Goal: Task Accomplishment & Management: Manage account settings

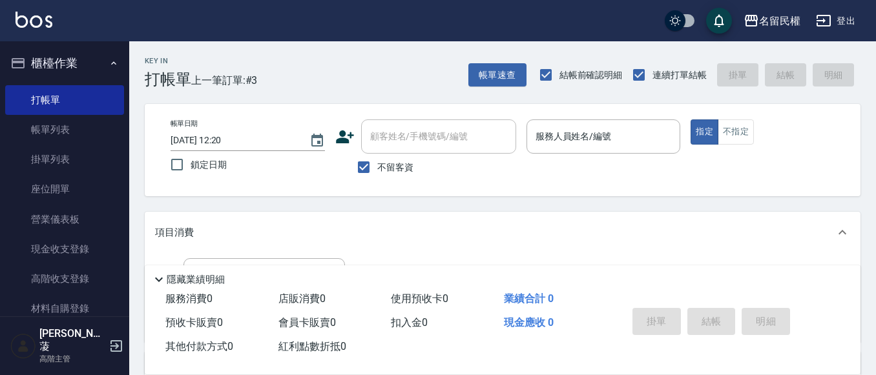
drag, startPoint x: 359, startPoint y: 169, endPoint x: 394, endPoint y: 147, distance: 42.1
click at [359, 168] on input "不留客資" at bounding box center [363, 167] width 27 height 27
checkbox input "false"
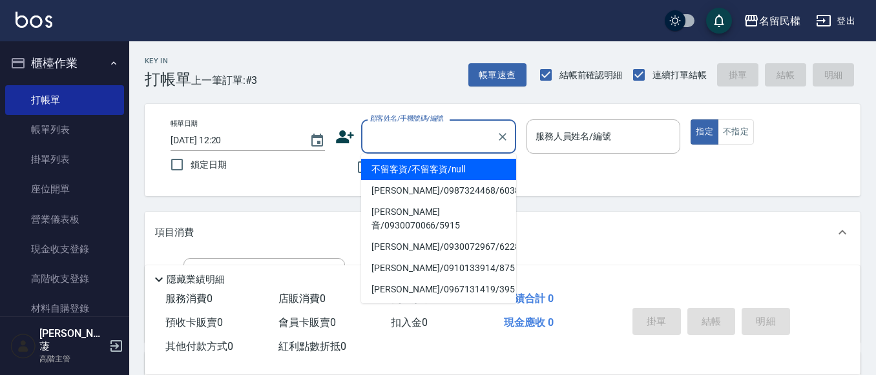
click at [450, 144] on input "顧客姓名/手機號碼/編號" at bounding box center [429, 136] width 124 height 23
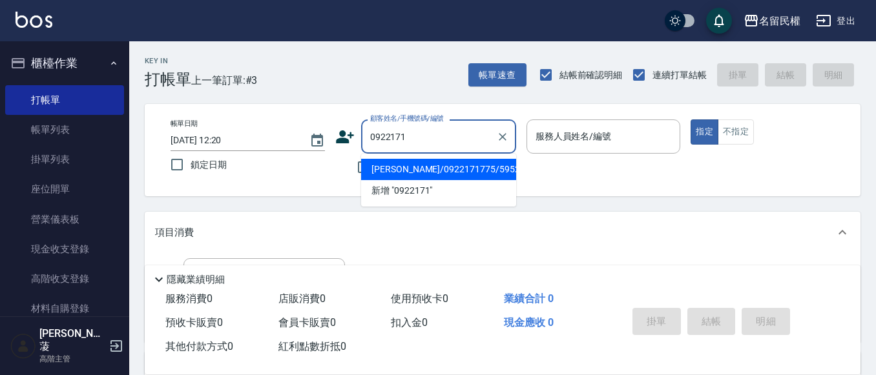
click at [379, 169] on li "[PERSON_NAME]/0922171775/5952" at bounding box center [438, 169] width 155 height 21
type input "[PERSON_NAME]/0922171775/5952"
type input "瀞蓤-5"
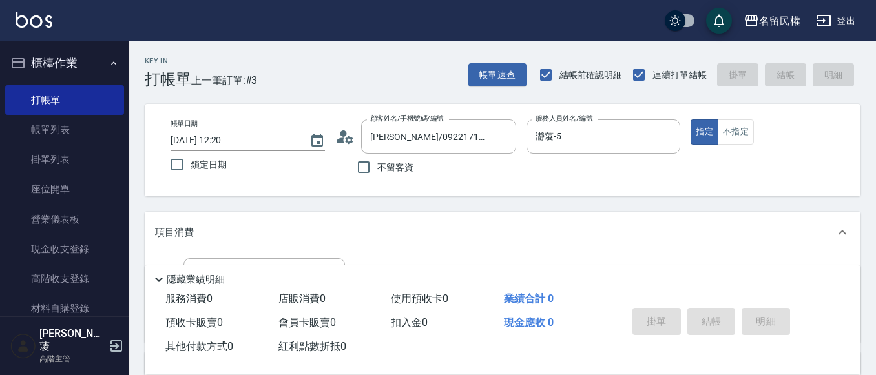
click at [348, 145] on icon at bounding box center [344, 136] width 19 height 19
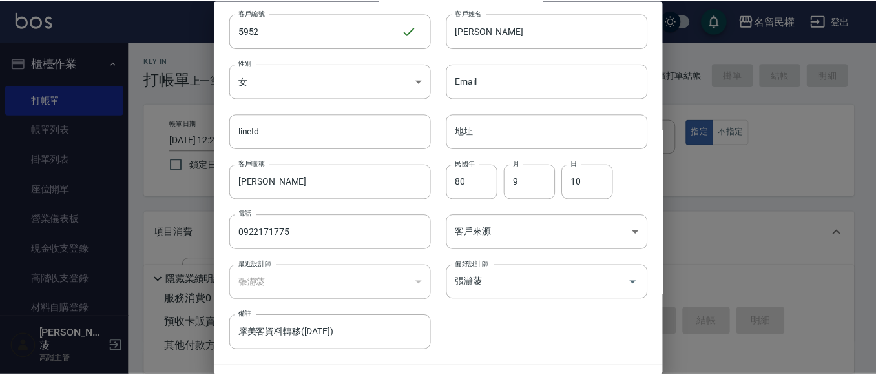
scroll to position [72, 0]
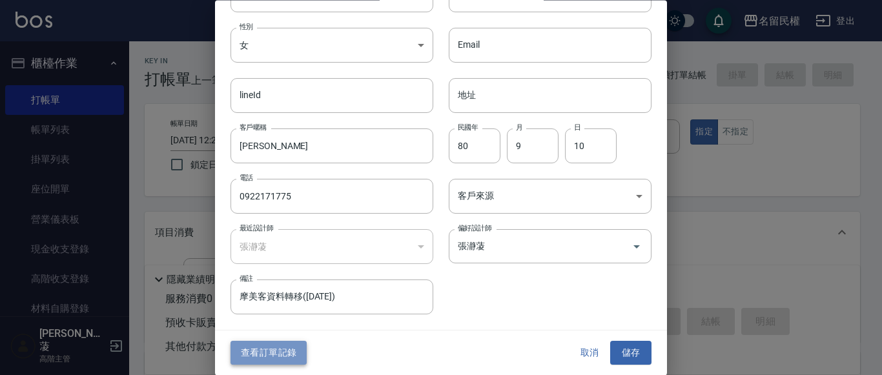
click at [277, 350] on button "查看訂單記錄" at bounding box center [269, 354] width 76 height 24
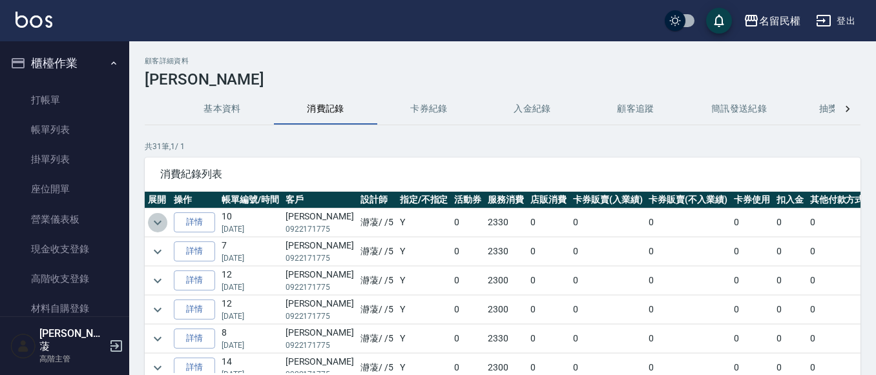
click at [152, 215] on icon "expand row" at bounding box center [158, 223] width 16 height 16
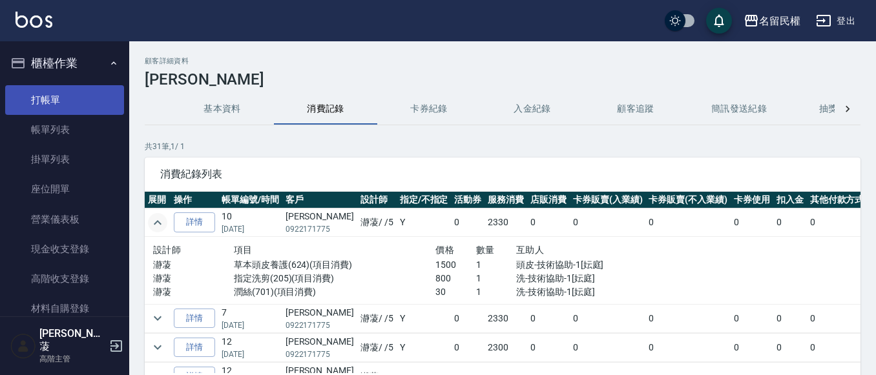
click at [35, 89] on link "打帳單" at bounding box center [64, 100] width 119 height 30
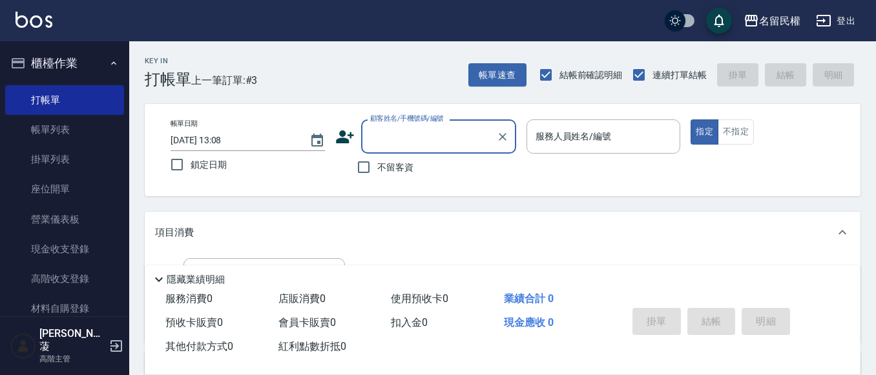
click at [399, 147] on input "顧客姓名/手機號碼/編號" at bounding box center [429, 136] width 124 height 23
type input "債"
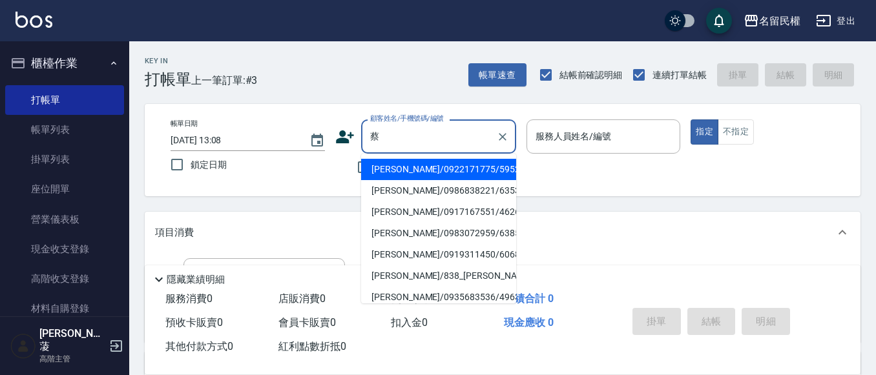
click at [473, 167] on li "[PERSON_NAME]/0922171775/5952" at bounding box center [438, 169] width 155 height 21
type input "[PERSON_NAME]/0922171775/5952"
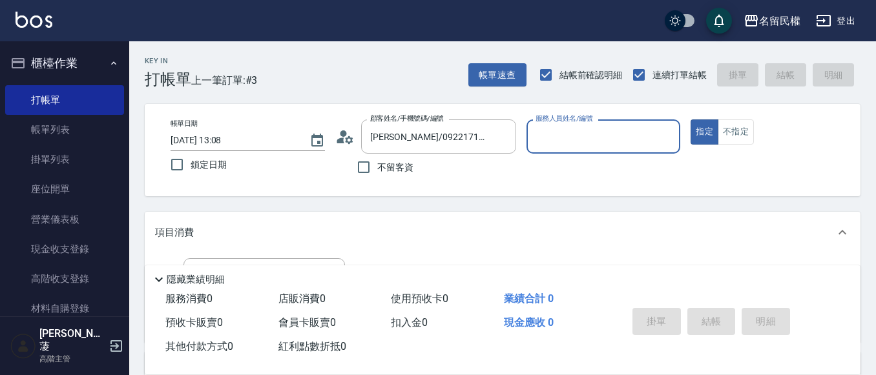
type input "瀞蓤-5"
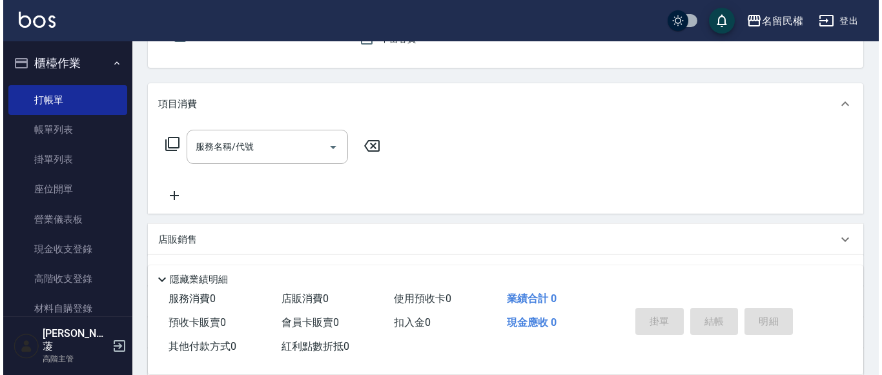
scroll to position [129, 0]
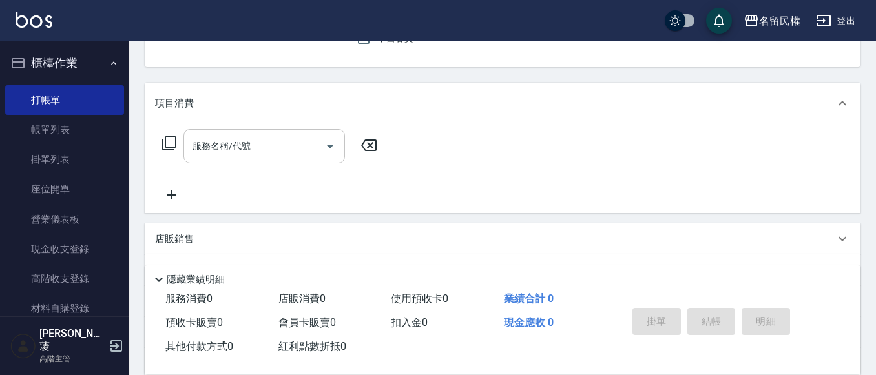
click at [272, 145] on input "服務名稱/代號" at bounding box center [254, 146] width 130 height 23
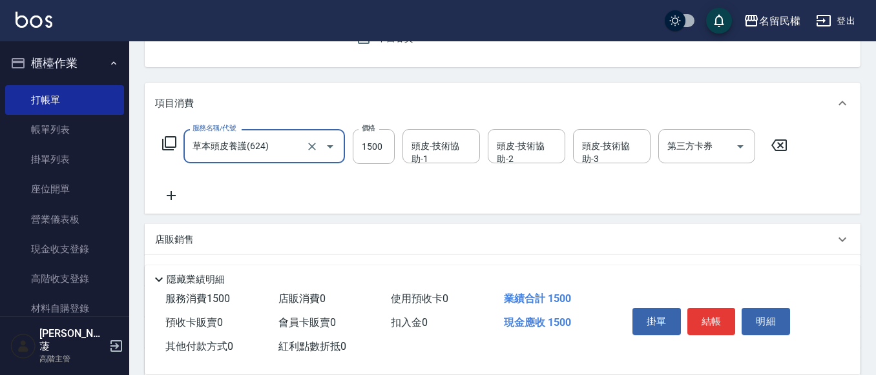
type input "草本頭皮養護(624)"
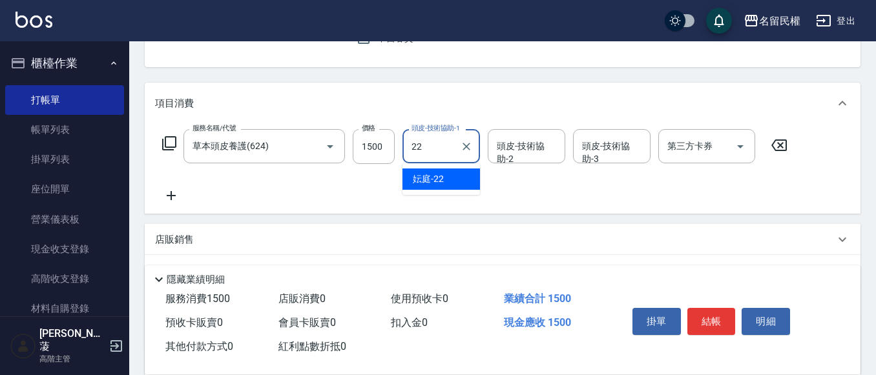
type input "妘庭-22"
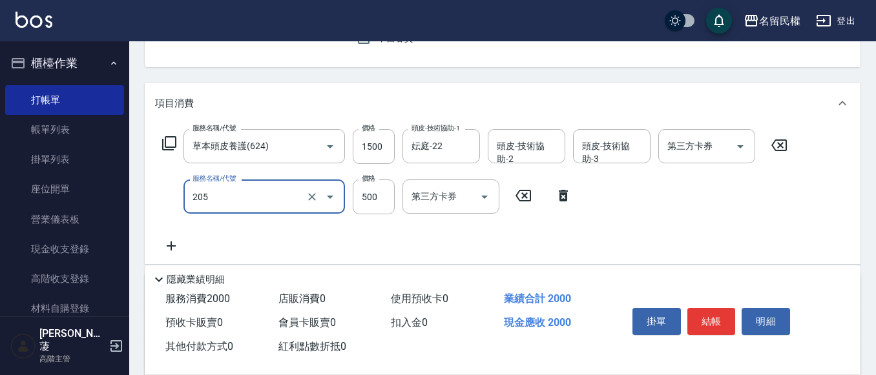
type input "指定洗剪(205)"
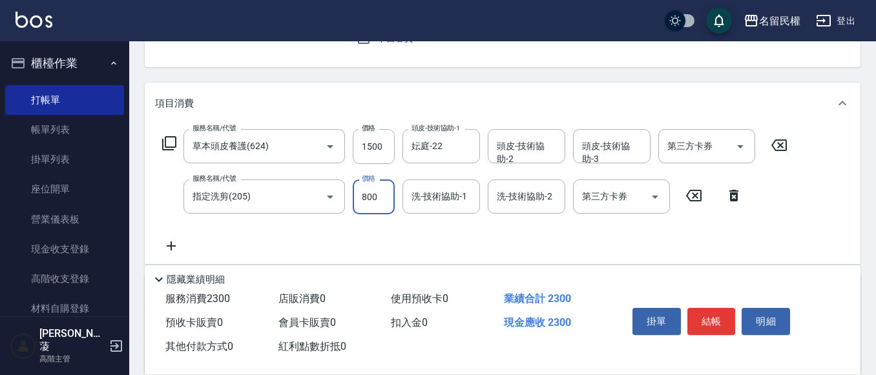
type input "800"
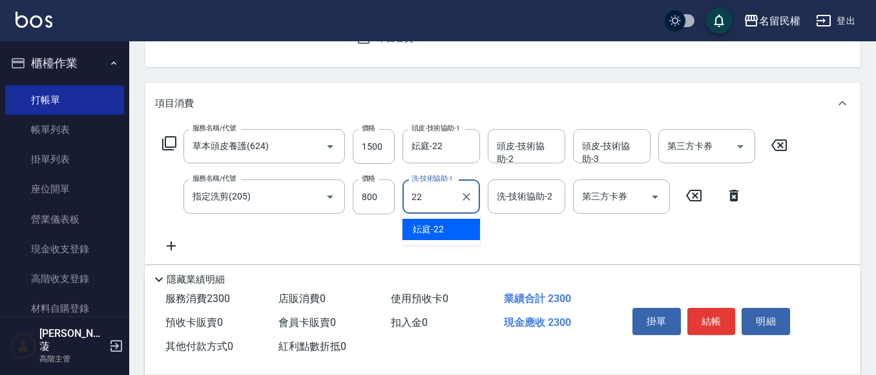
type input "妘庭-22"
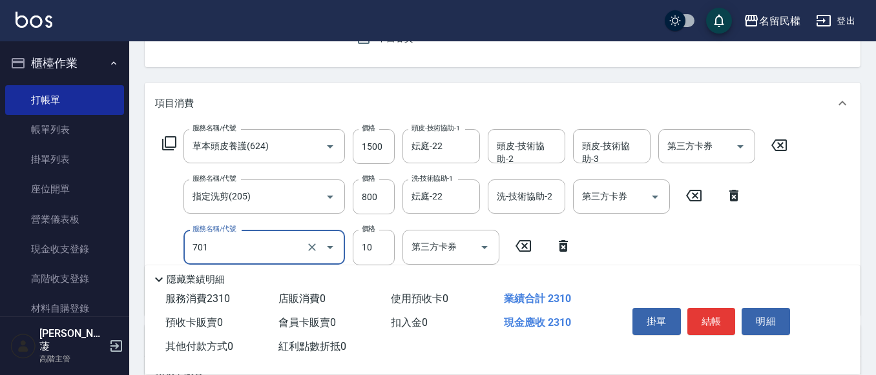
type input "潤絲(701)"
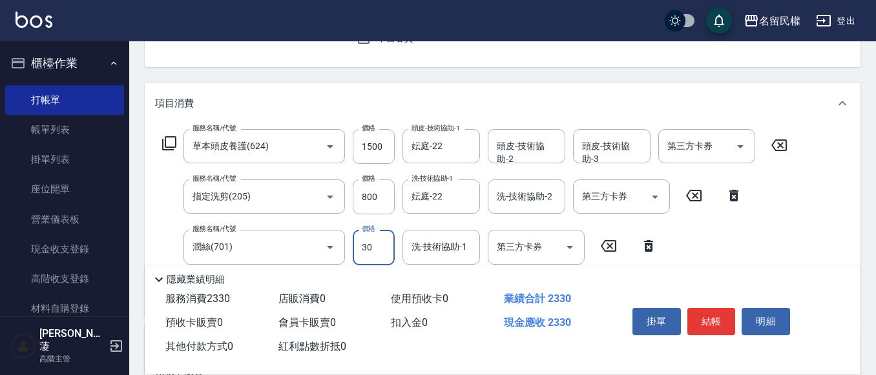
type input "30"
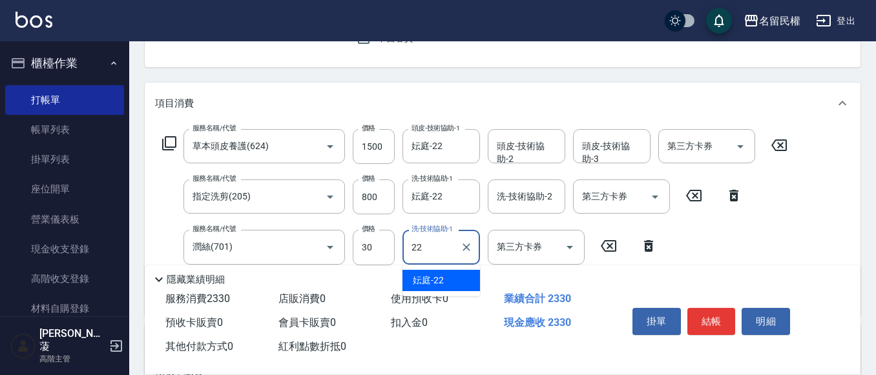
type input "妘庭-22"
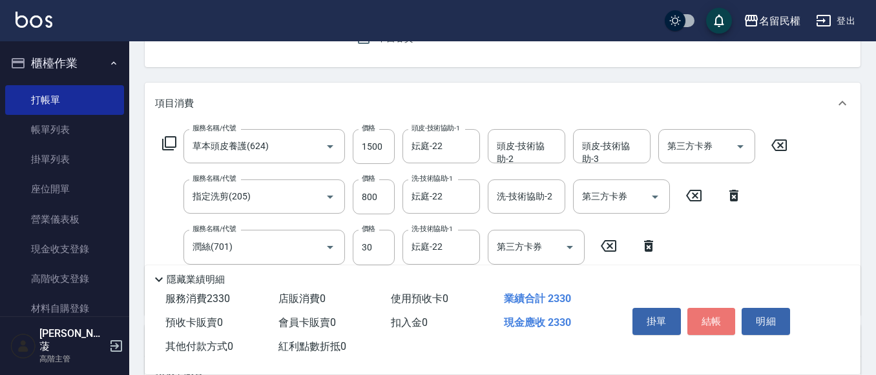
drag, startPoint x: 715, startPoint y: 320, endPoint x: 680, endPoint y: 329, distance: 36.0
click at [711, 322] on button "結帳" at bounding box center [711, 321] width 48 height 27
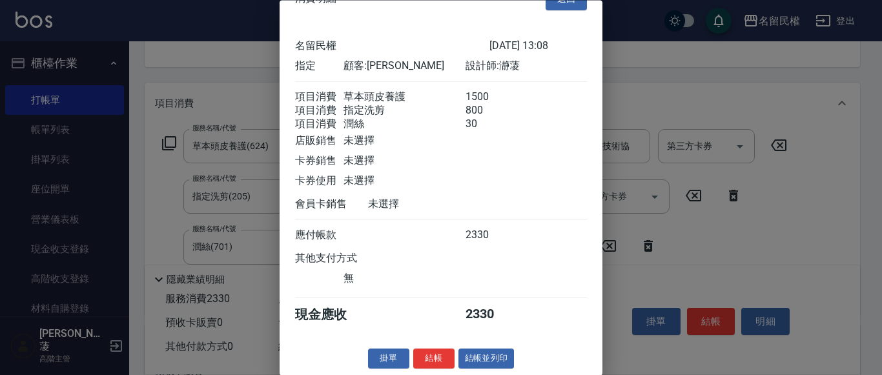
scroll to position [48, 0]
click at [433, 359] on button "結帳" at bounding box center [433, 360] width 41 height 20
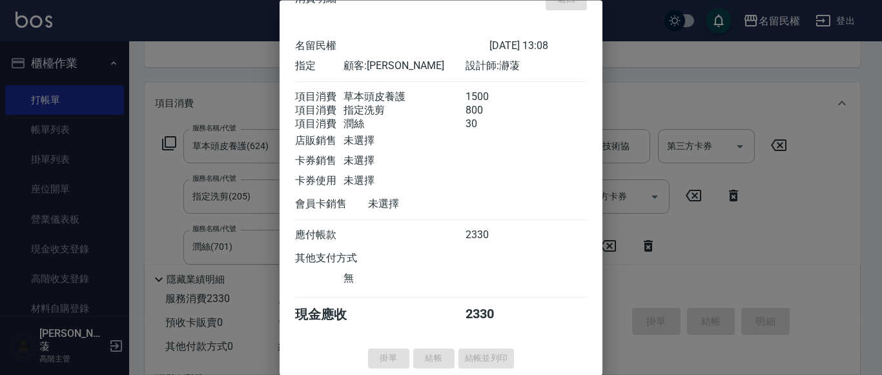
type input "[DATE] 13:09"
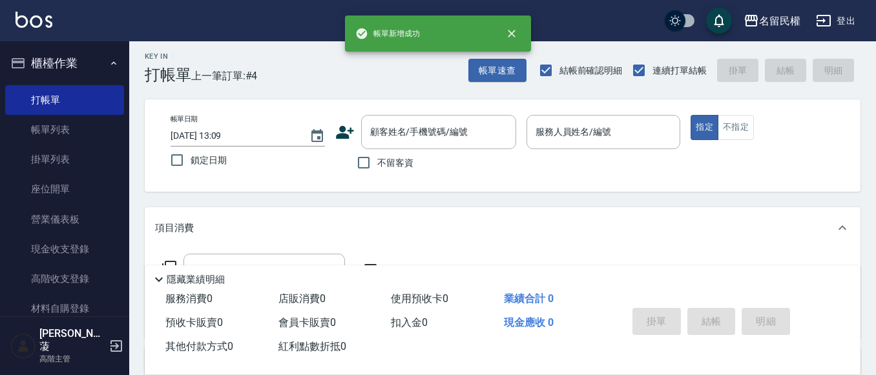
scroll to position [0, 0]
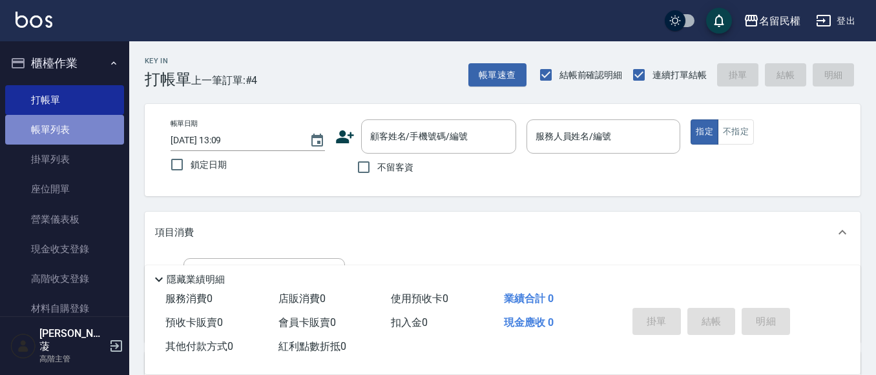
click at [79, 125] on link "帳單列表" at bounding box center [64, 130] width 119 height 30
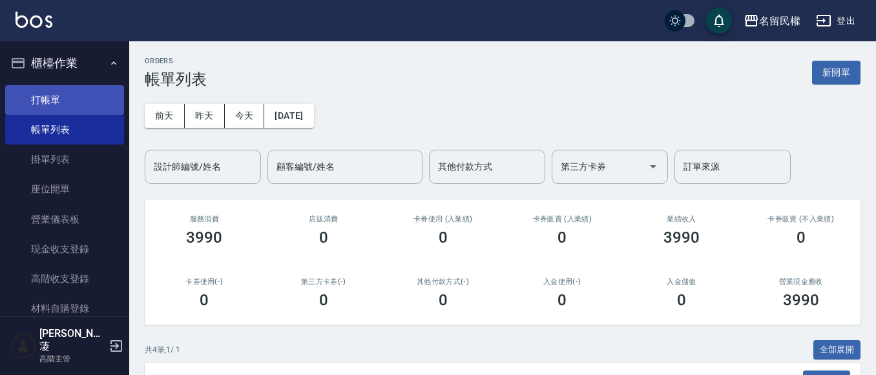
click at [100, 112] on link "打帳單" at bounding box center [64, 100] width 119 height 30
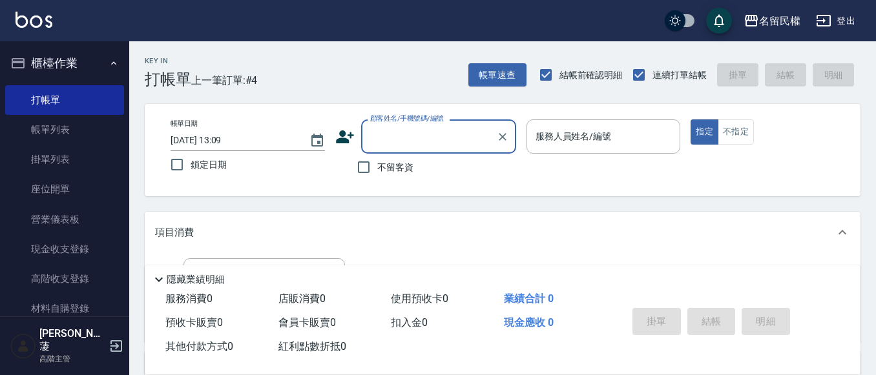
click at [365, 163] on input "不留客資" at bounding box center [363, 167] width 27 height 27
checkbox input "true"
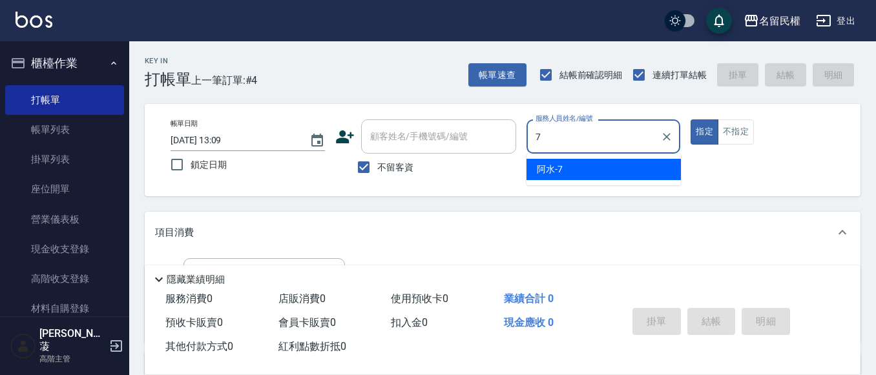
type input "阿水-7"
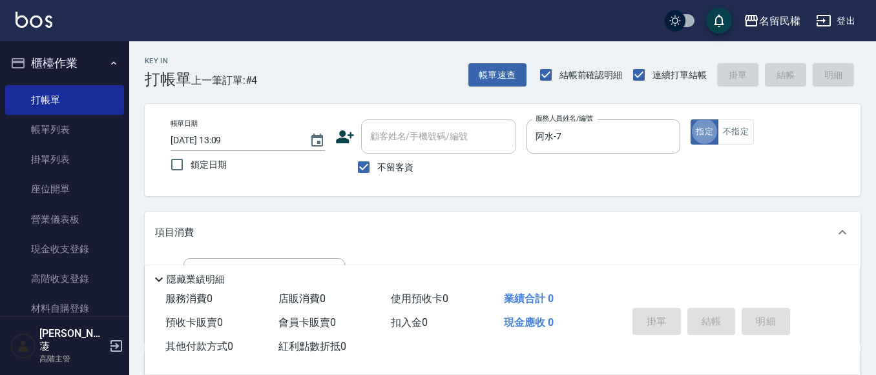
type button "true"
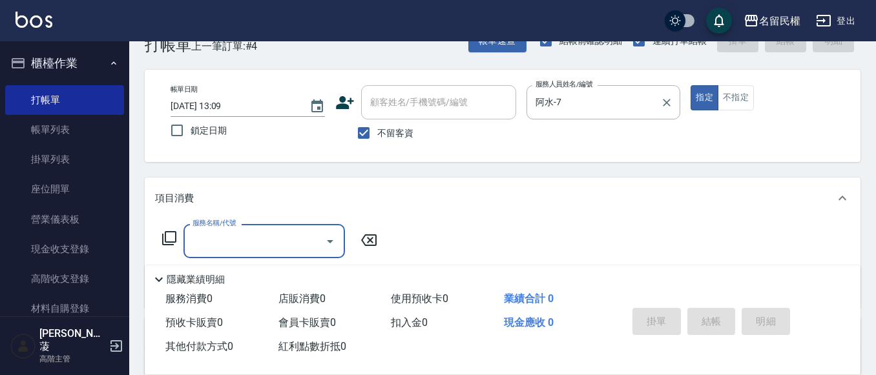
scroll to position [65, 0]
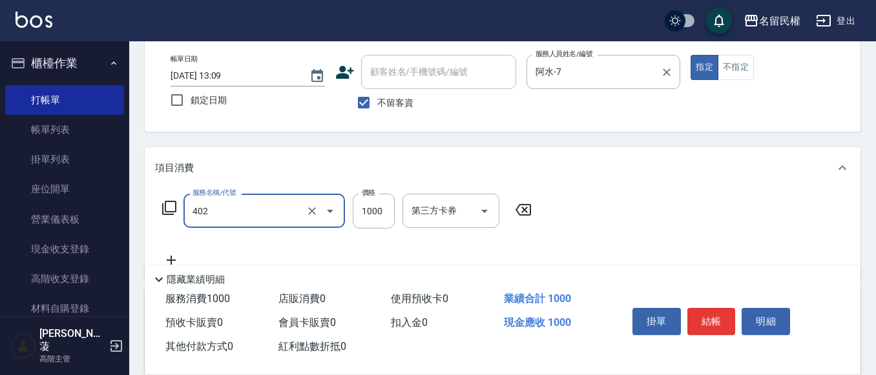
type input "染髮(402)"
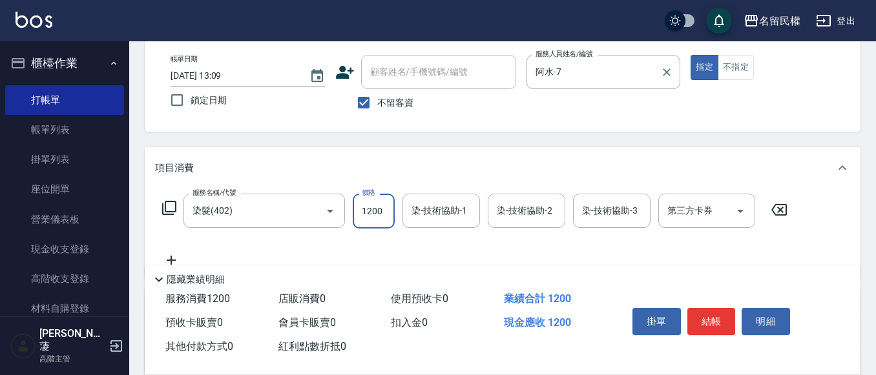
type input "1200"
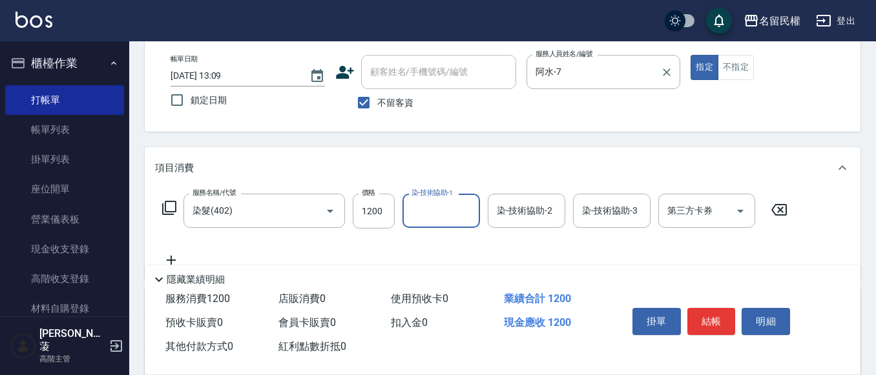
type input "2"
type input "[PERSON_NAME]-23"
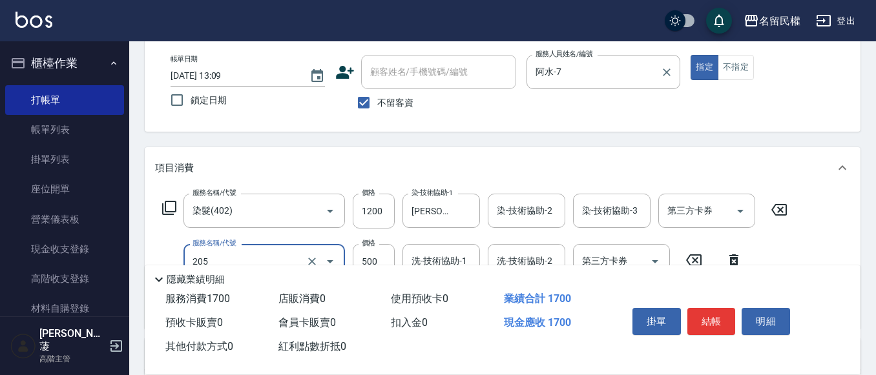
type input "指定洗剪(205)"
type input "600"
drag, startPoint x: 424, startPoint y: 233, endPoint x: 434, endPoint y: 241, distance: 12.8
click at [432, 240] on div "服務名稱/代號 染髮(402) 服務名稱/代號 價格 1200 價格 染-技術協助-1 [PERSON_NAME]-23 染-技術協助-1 染-技術協助-2 …" at bounding box center [475, 256] width 640 height 125
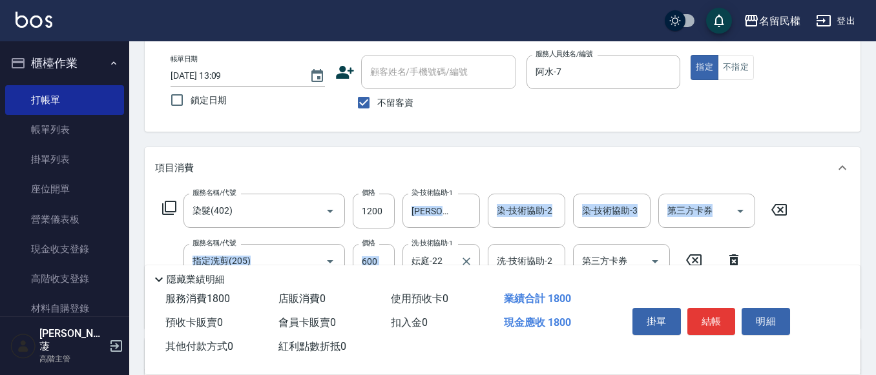
click at [444, 247] on label "洗-技術協助-1" at bounding box center [432, 243] width 41 height 10
click at [444, 250] on input "妘庭-22" at bounding box center [431, 261] width 47 height 23
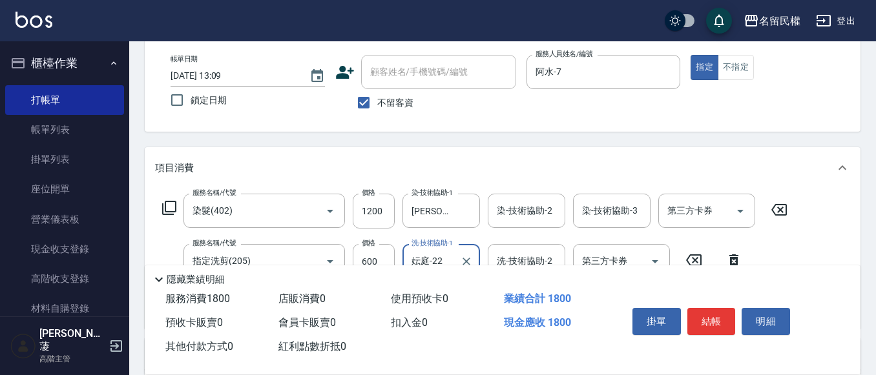
click at [444, 247] on label "洗-技術協助-1" at bounding box center [432, 243] width 41 height 10
click at [444, 250] on input "妘庭-22" at bounding box center [431, 261] width 47 height 23
type input "妘"
type input "[PERSON_NAME]-23"
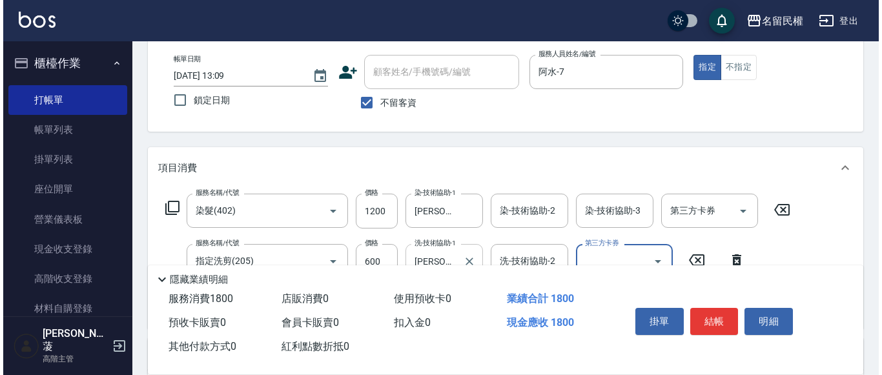
scroll to position [129, 0]
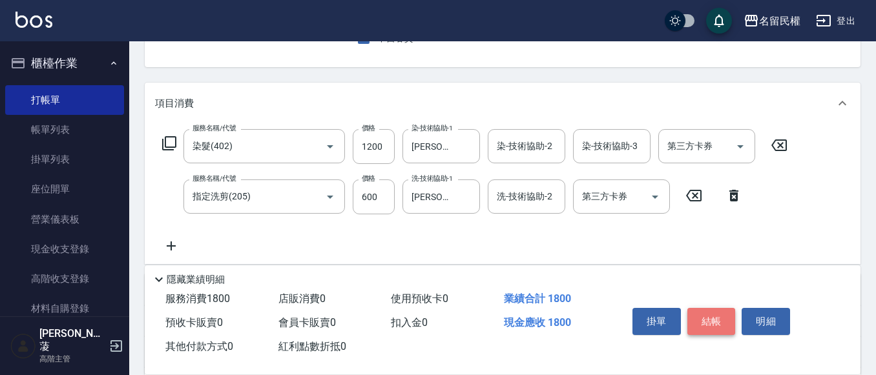
click at [704, 312] on button "結帳" at bounding box center [711, 321] width 48 height 27
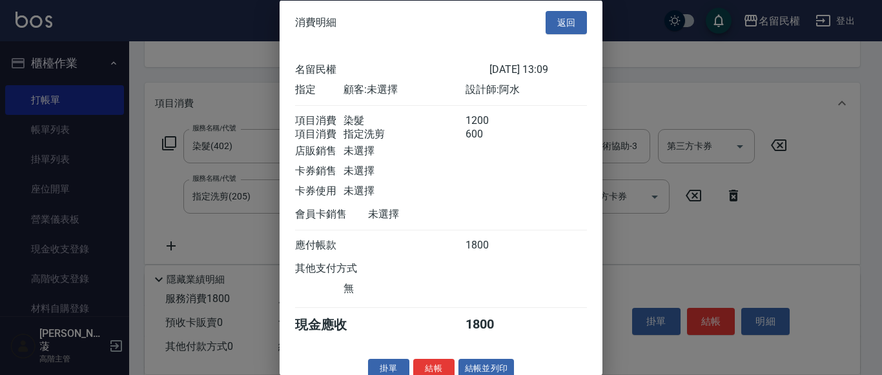
scroll to position [32, 0]
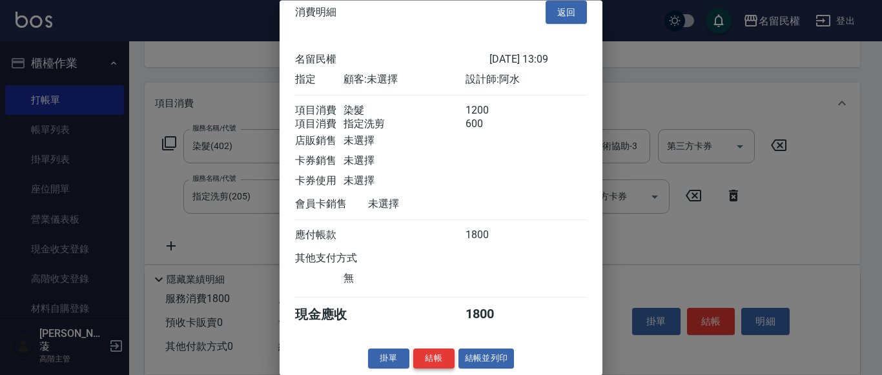
click at [435, 355] on button "結帳" at bounding box center [433, 360] width 41 height 20
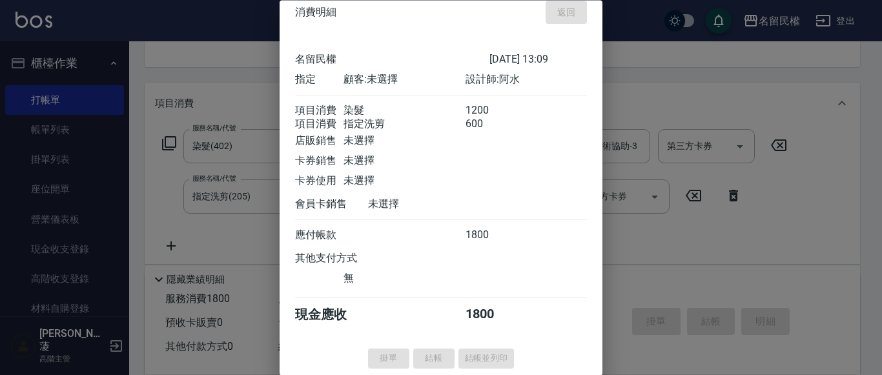
type input "[DATE] 13:10"
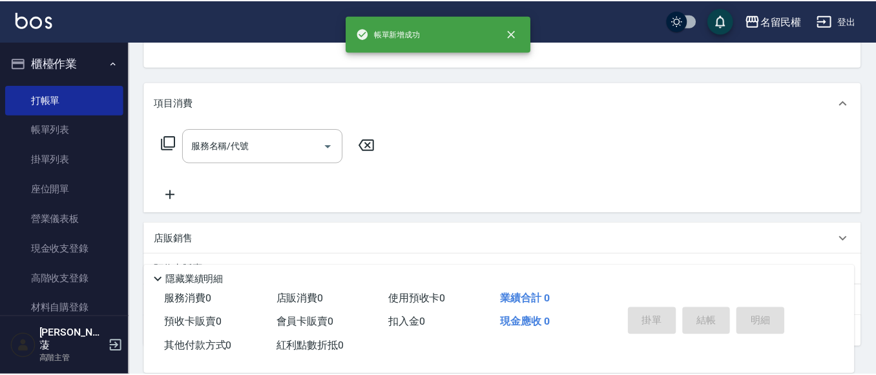
scroll to position [125, 0]
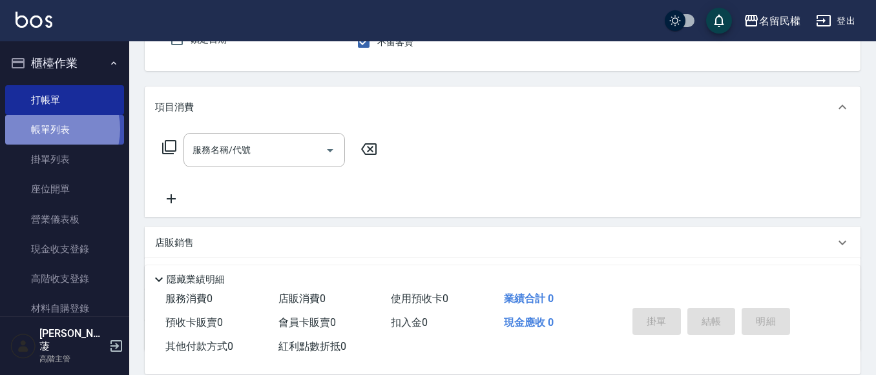
click at [48, 129] on link "帳單列表" at bounding box center [64, 130] width 119 height 30
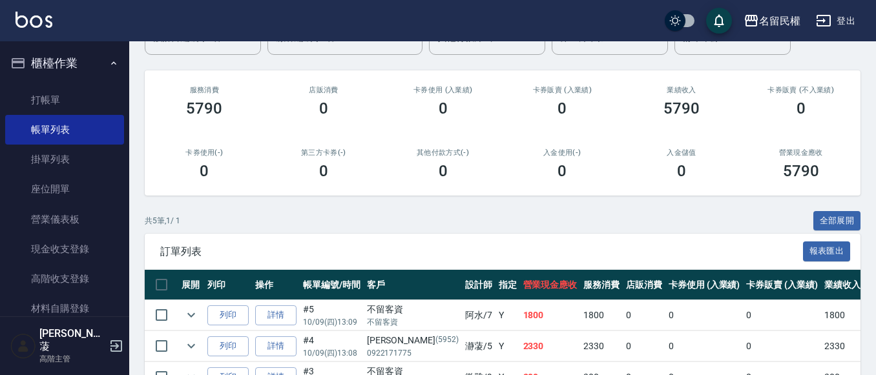
scroll to position [194, 0]
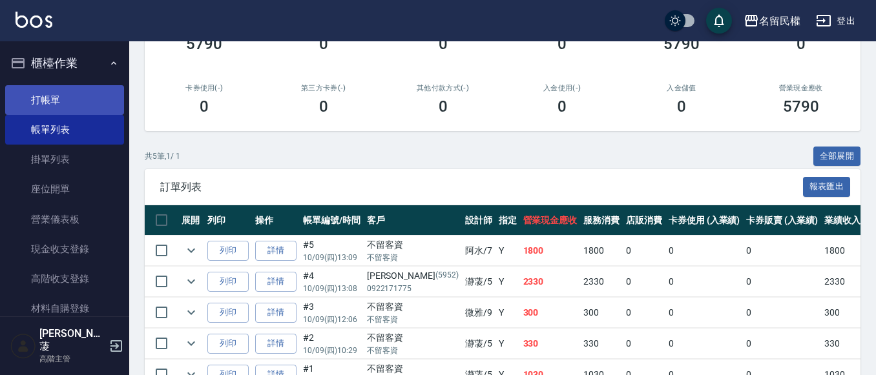
click at [28, 103] on link "打帳單" at bounding box center [64, 100] width 119 height 30
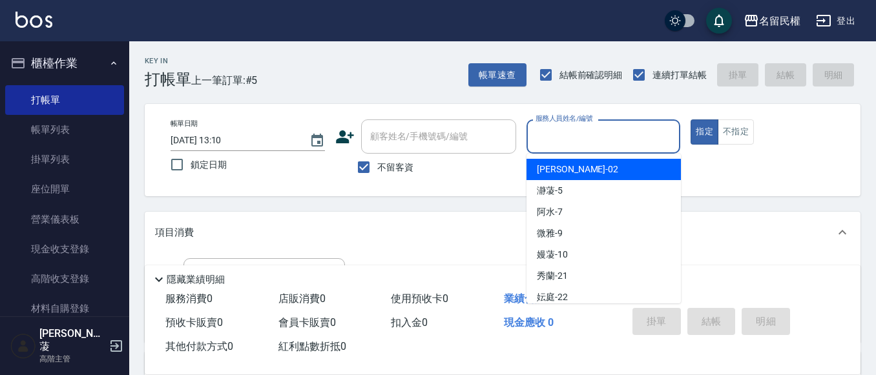
click at [647, 132] on input "服務人員姓名/編號" at bounding box center [603, 136] width 143 height 23
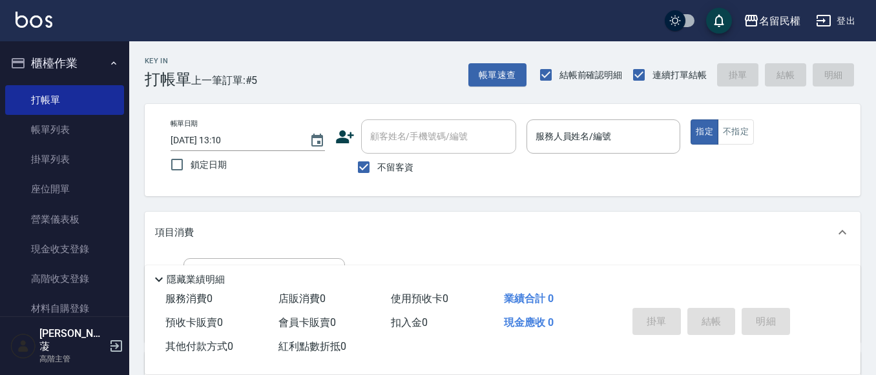
click at [815, 200] on div "Key In 打帳單 上一筆訂單:#5 帳單速查 結帳前確認明細 連續打單結帳 掛單 結帳 明細 帳單日期 [DATE] 13:10 鎖定日期 顧客姓名/手機…" at bounding box center [502, 320] width 747 height 559
click at [552, 135] on input "服務人員姓名/編號" at bounding box center [603, 136] width 143 height 23
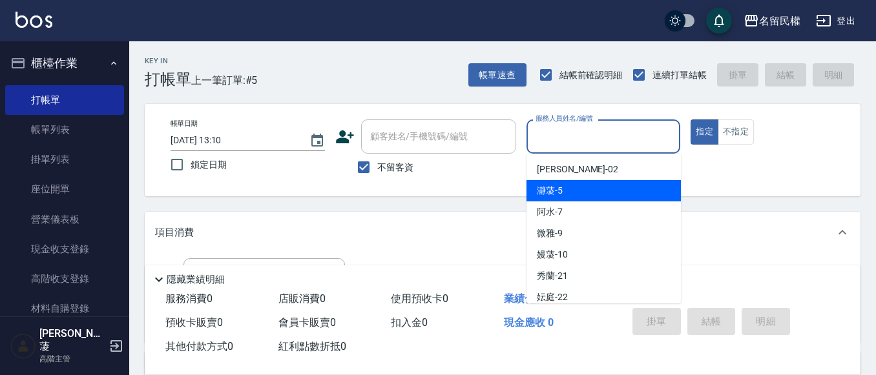
click at [545, 194] on span "瀞蓤 -5" at bounding box center [550, 191] width 26 height 14
type input "瀞蓤-5"
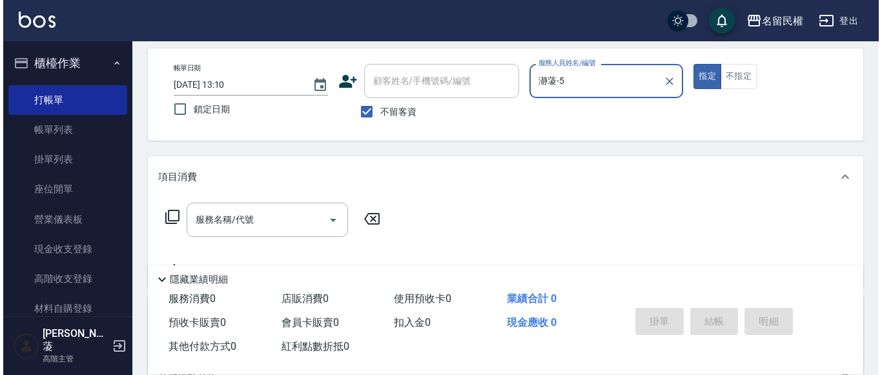
scroll to position [129, 0]
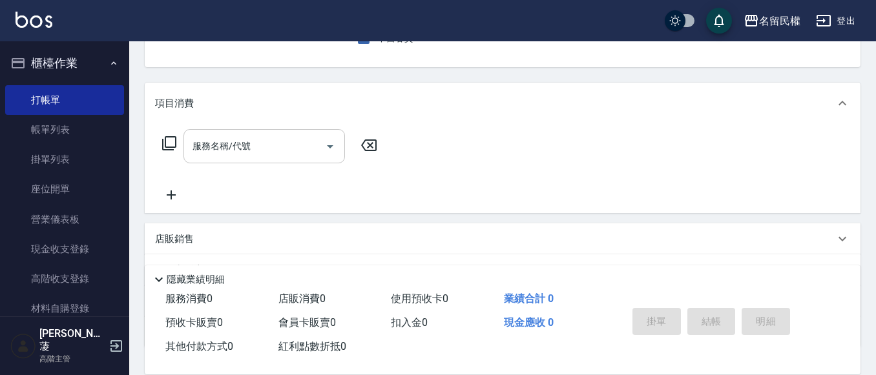
click at [271, 154] on input "服務名稱/代號" at bounding box center [254, 146] width 130 height 23
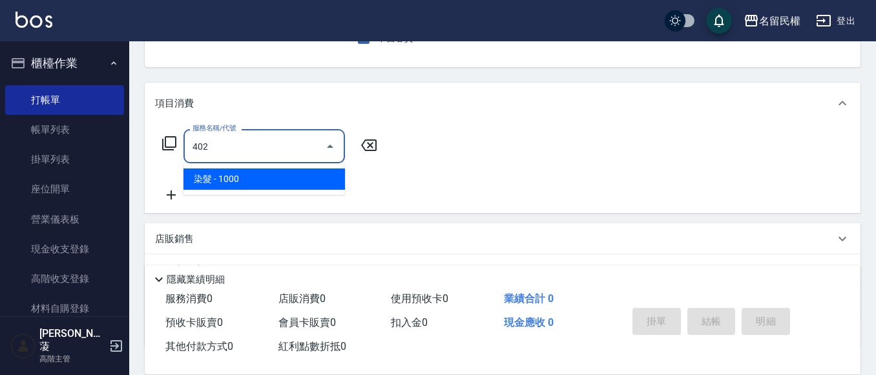
type input "染髮(402)"
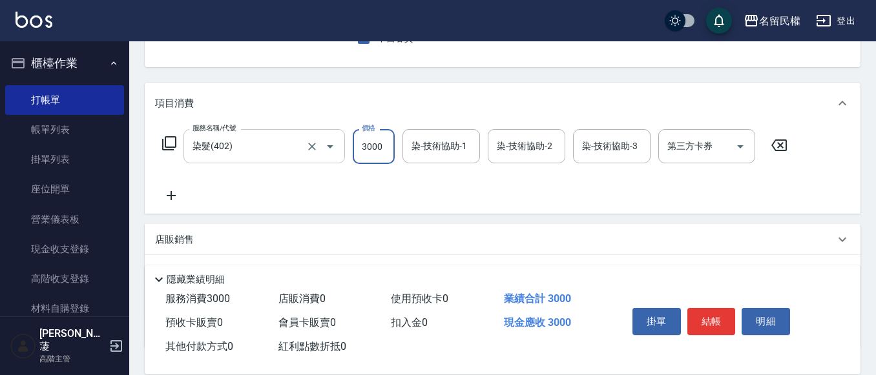
type input "3000"
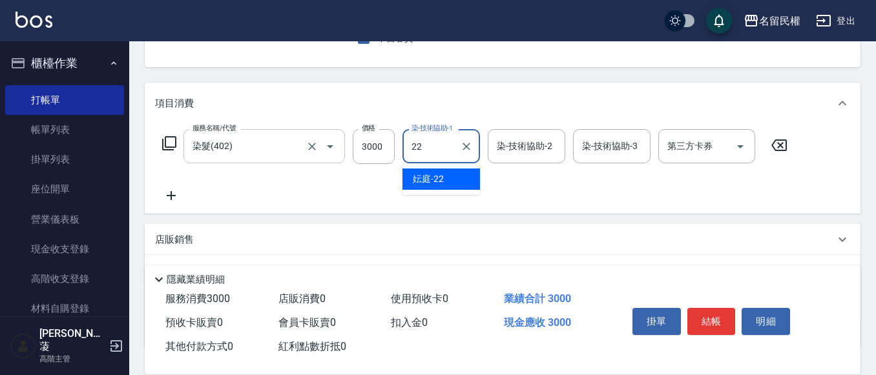
type input "妘庭-22"
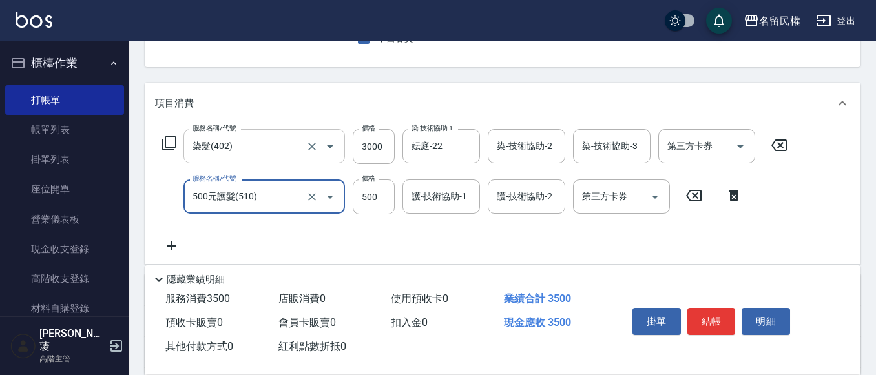
type input "500元護髮(510)"
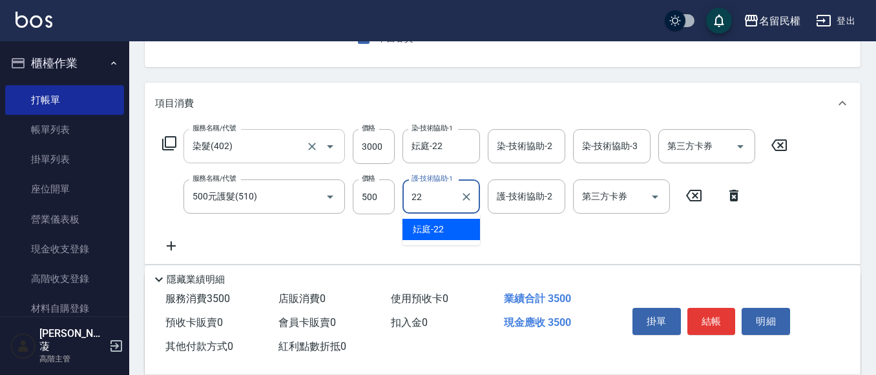
type input "妘庭-22"
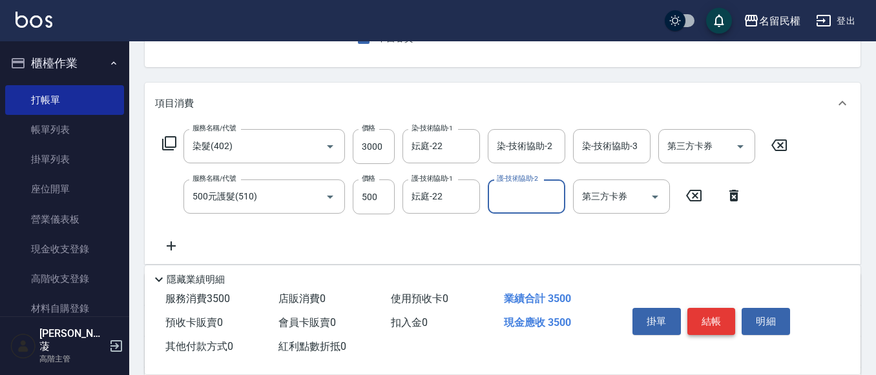
click at [714, 308] on button "結帳" at bounding box center [711, 321] width 48 height 27
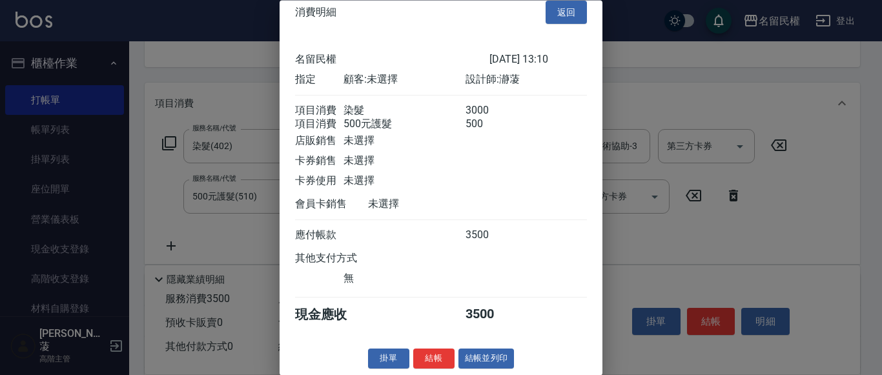
scroll to position [32, 0]
click at [431, 350] on button "結帳" at bounding box center [433, 360] width 41 height 20
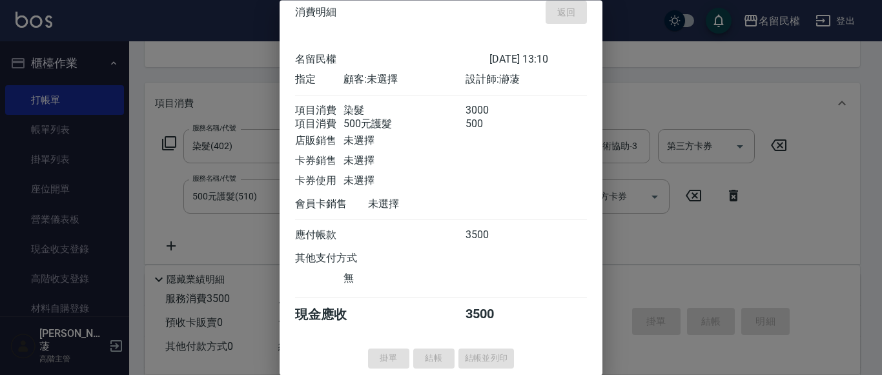
type input "[DATE] 13:50"
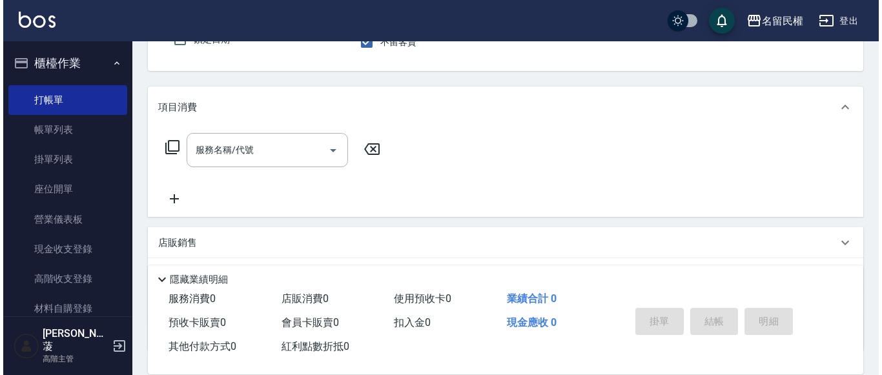
scroll to position [0, 0]
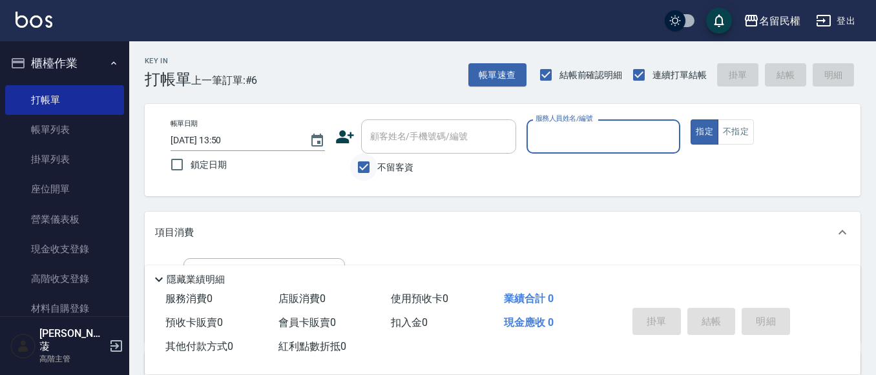
click at [364, 156] on input "不留客資" at bounding box center [363, 167] width 27 height 27
checkbox input "false"
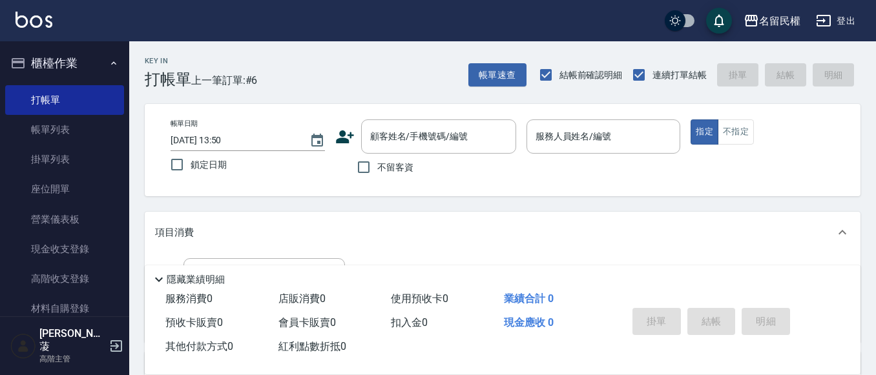
click at [352, 134] on icon at bounding box center [345, 136] width 18 height 13
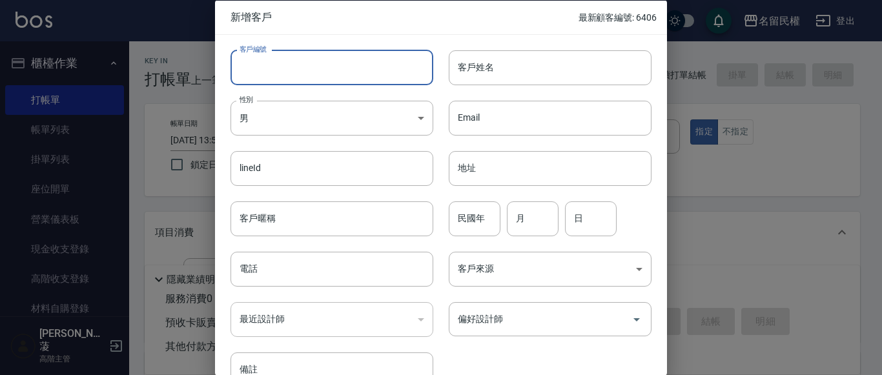
click at [353, 68] on input "客戶編號" at bounding box center [332, 67] width 203 height 35
type input "6407"
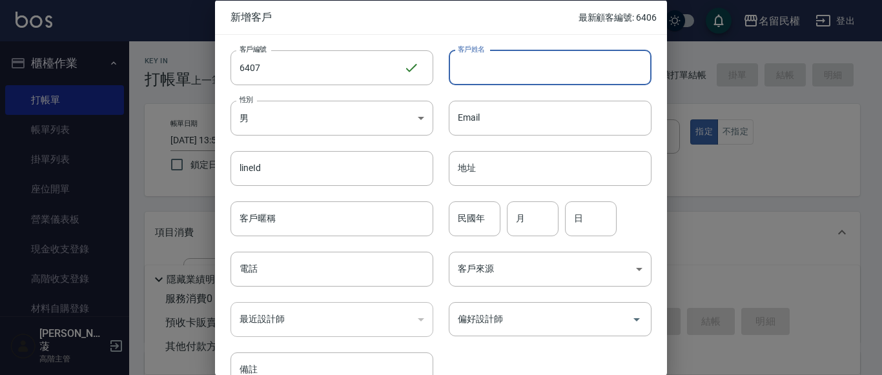
click at [497, 57] on input "客戶姓名" at bounding box center [550, 67] width 203 height 35
type input "[PERSON_NAME]"
click at [390, 125] on body "名留民權 登出 櫃檯作業 打帳單 帳單列表 掛單列表 座位開單 營業儀表板 現金收支登錄 高階收支登錄 材料自購登錄 每日結帳 排班表 現場電腦打卡 掃碼打卡…" at bounding box center [441, 316] width 882 height 632
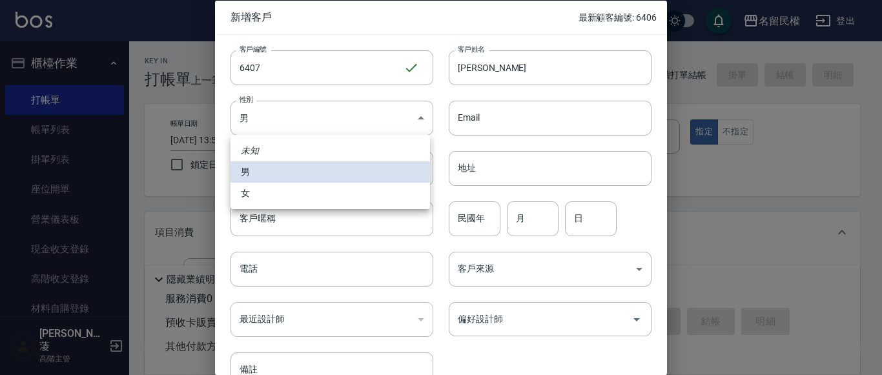
click at [308, 197] on li "女" at bounding box center [331, 193] width 200 height 21
type input "[DEMOGRAPHIC_DATA]"
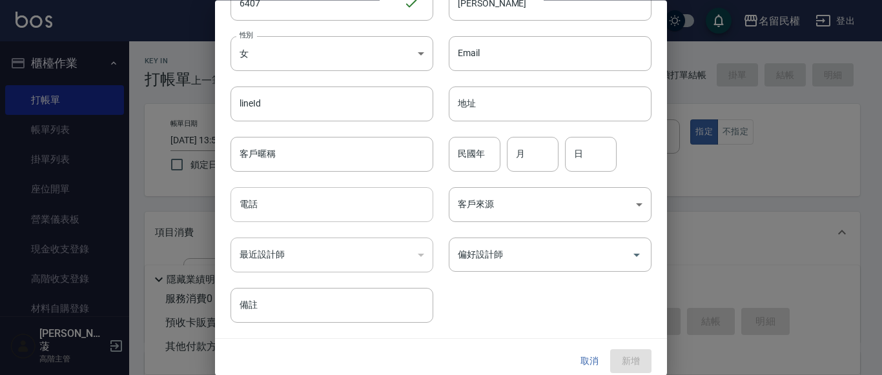
scroll to position [65, 0]
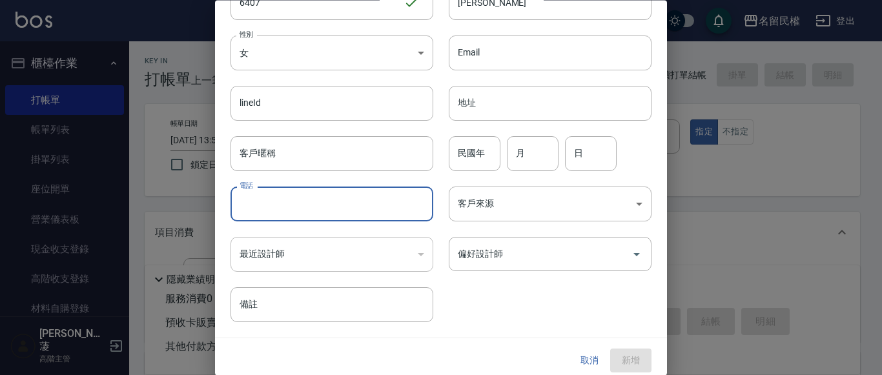
click at [339, 208] on input "電話" at bounding box center [332, 204] width 203 height 35
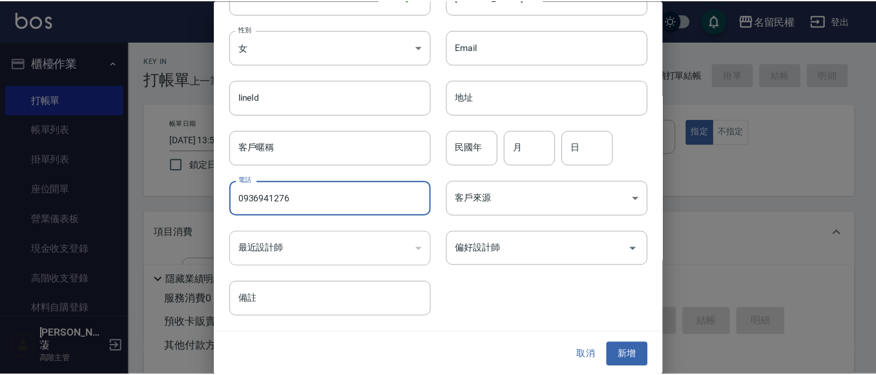
scroll to position [72, 0]
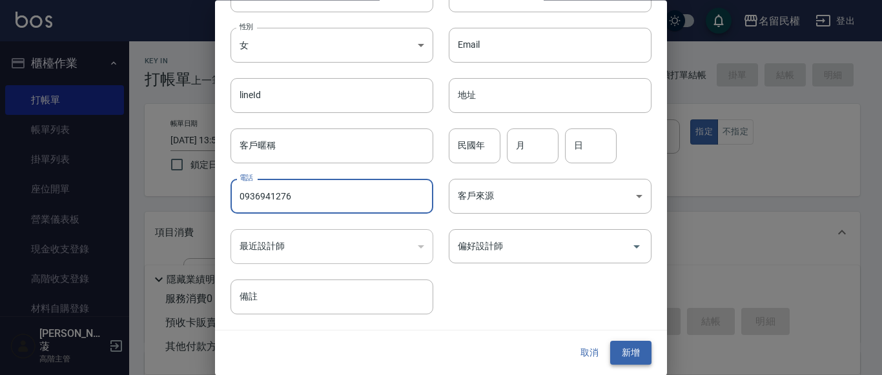
type input "0936941276"
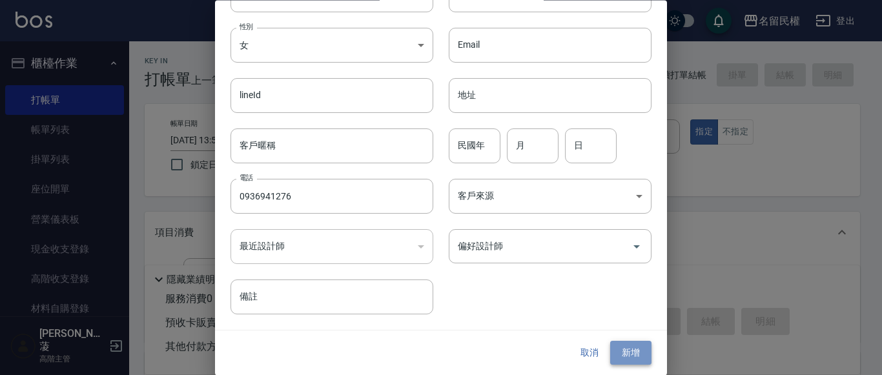
click at [617, 350] on button "新增" at bounding box center [631, 354] width 41 height 24
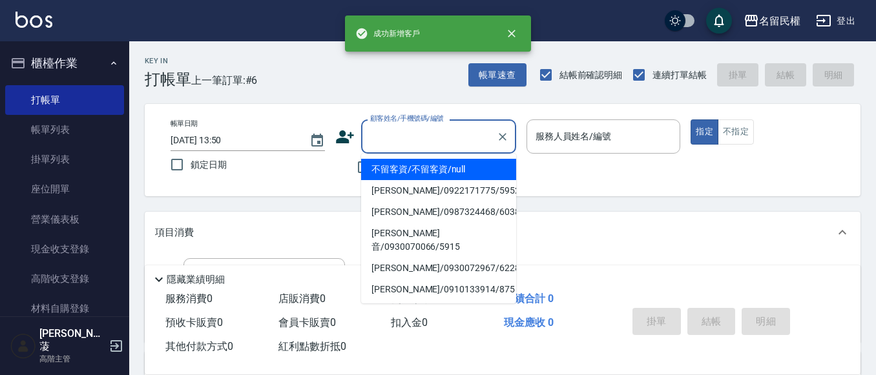
click at [370, 135] on input "顧客姓名/手機號碼/編號" at bounding box center [429, 136] width 124 height 23
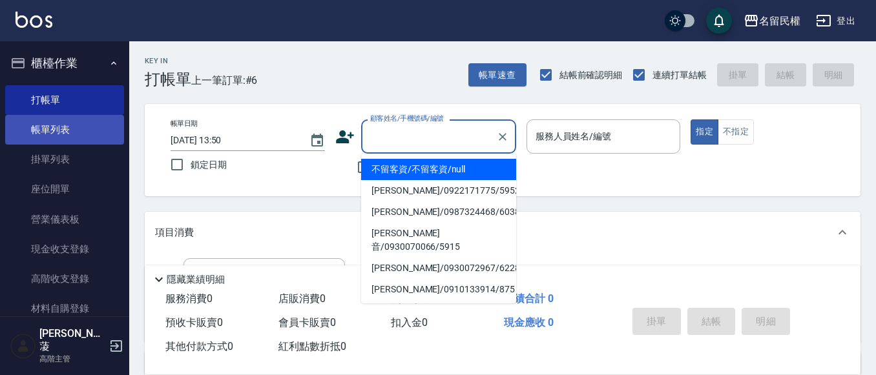
click at [83, 125] on link "帳單列表" at bounding box center [64, 130] width 119 height 30
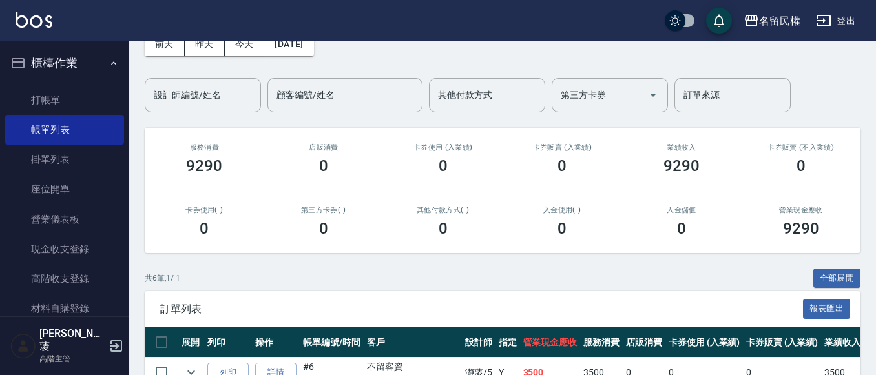
scroll to position [129, 0]
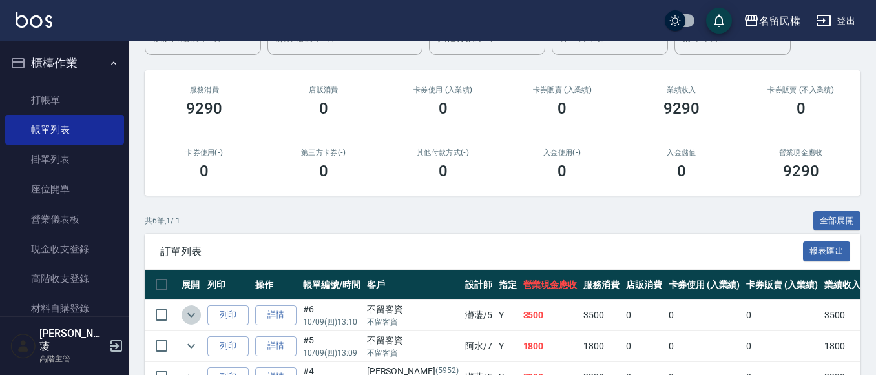
drag, startPoint x: 192, startPoint y: 311, endPoint x: 204, endPoint y: 300, distance: 16.4
click at [191, 311] on icon "expand row" at bounding box center [191, 316] width 16 height 16
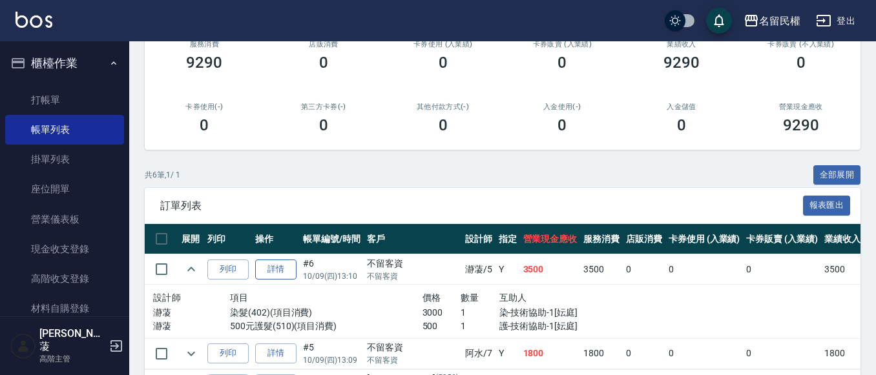
scroll to position [194, 0]
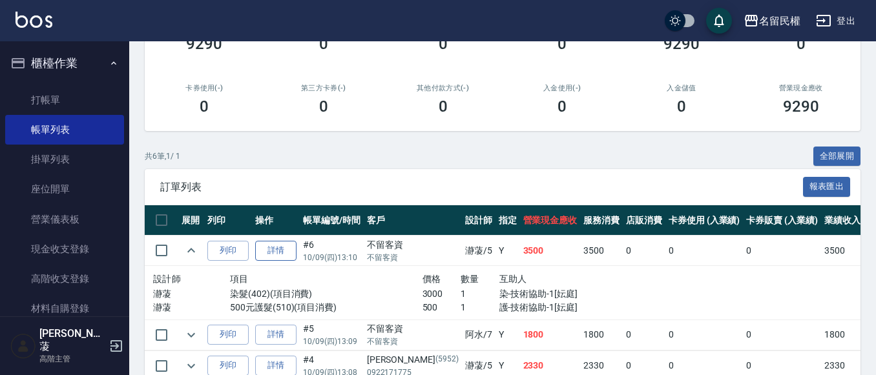
click at [274, 246] on link "詳情" at bounding box center [275, 251] width 41 height 20
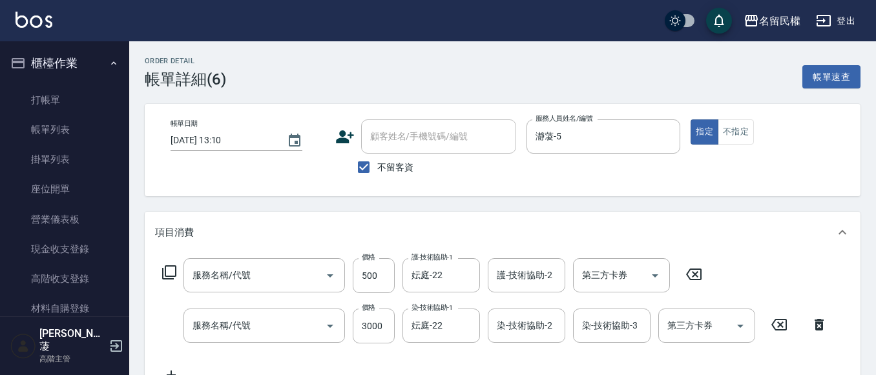
type input "[DATE] 13:10"
checkbox input "true"
type input "瀞蓤-5"
type input "500元護髮(510)"
type input "染髮(402)"
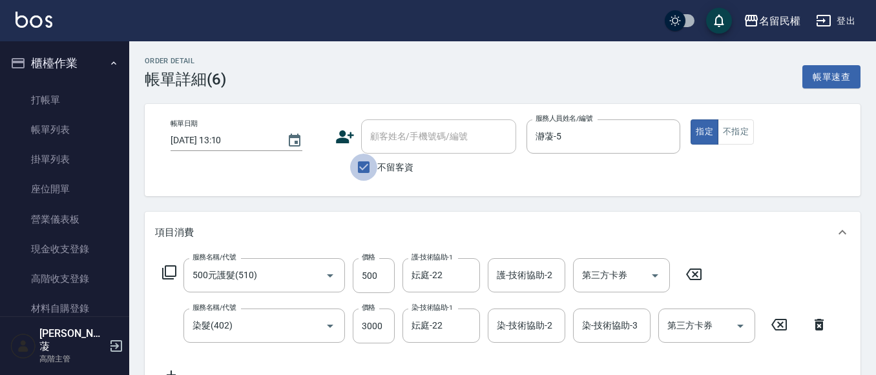
click at [367, 162] on input "不留客資" at bounding box center [363, 167] width 27 height 27
checkbox input "false"
click at [401, 142] on input "顧客姓名/手機號碼/編號" at bounding box center [429, 136] width 124 height 23
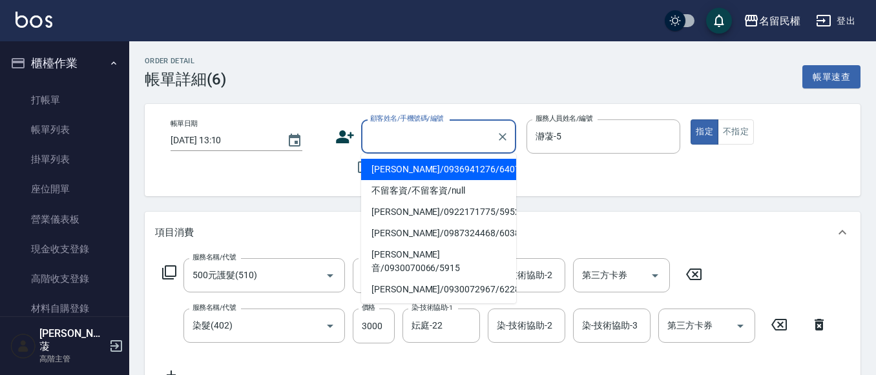
click at [410, 172] on li "[PERSON_NAME]/0936941276/6407" at bounding box center [438, 169] width 155 height 21
type input "[PERSON_NAME]/0936941276/6407"
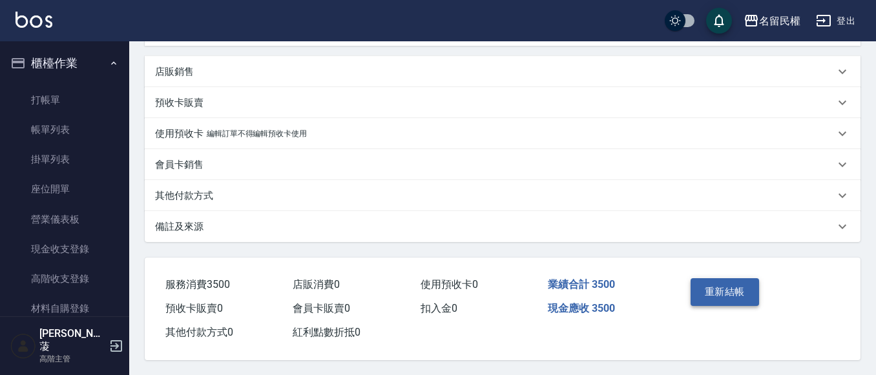
scroll to position [354, 0]
click at [706, 296] on button "重新結帳" at bounding box center [725, 291] width 68 height 27
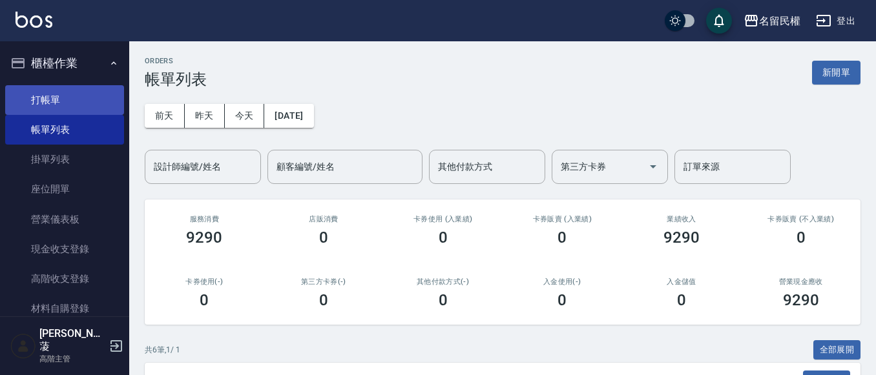
click at [20, 91] on link "打帳單" at bounding box center [64, 100] width 119 height 30
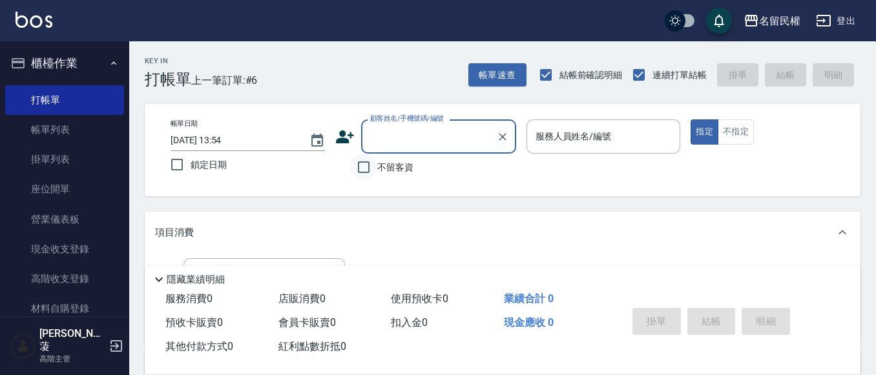
click at [359, 171] on input "不留客資" at bounding box center [363, 167] width 27 height 27
checkbox input "true"
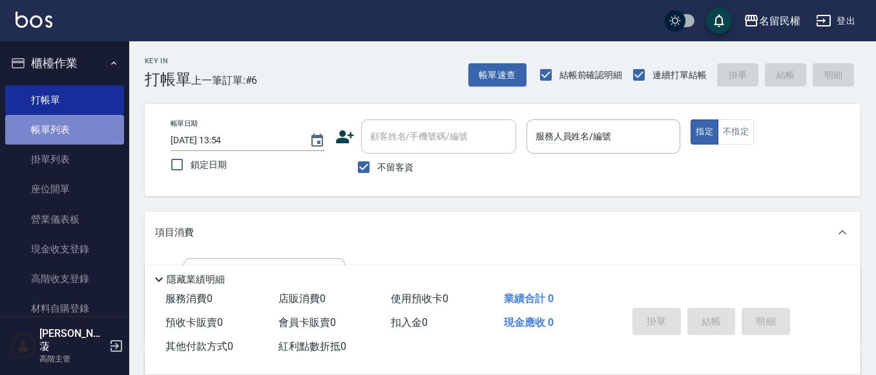
click at [103, 139] on link "帳單列表" at bounding box center [64, 130] width 119 height 30
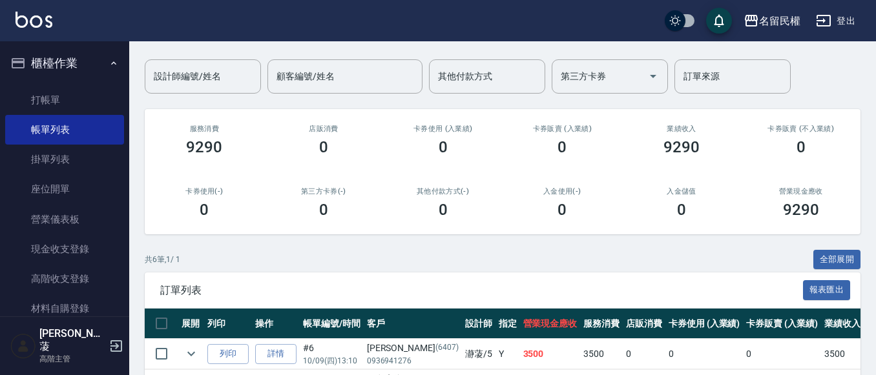
scroll to position [194, 0]
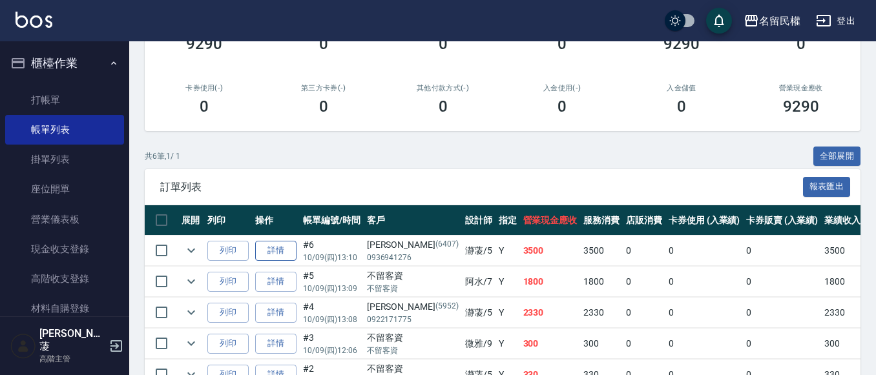
click at [289, 257] on link "詳情" at bounding box center [275, 251] width 41 height 20
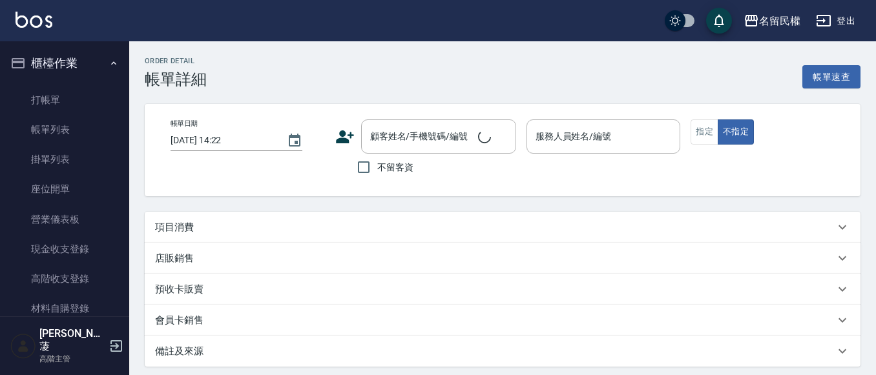
type input "[DATE] 13:10"
type input "瀞蓤-5"
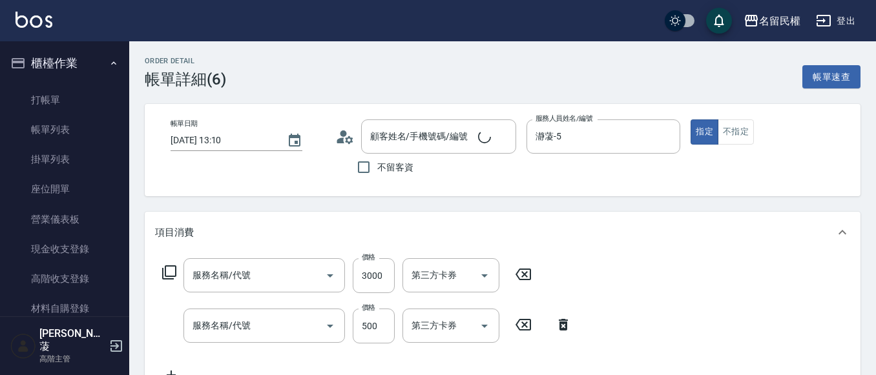
type input "[PERSON_NAME]/0936941276/6407"
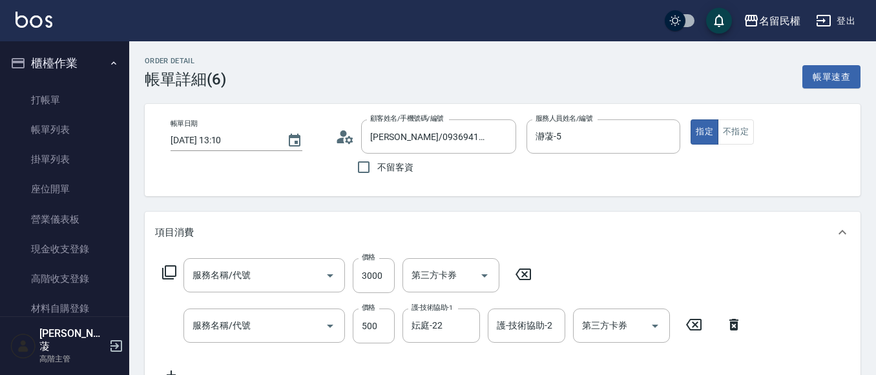
type input "染髮(402)"
type input "500元護髮(510)"
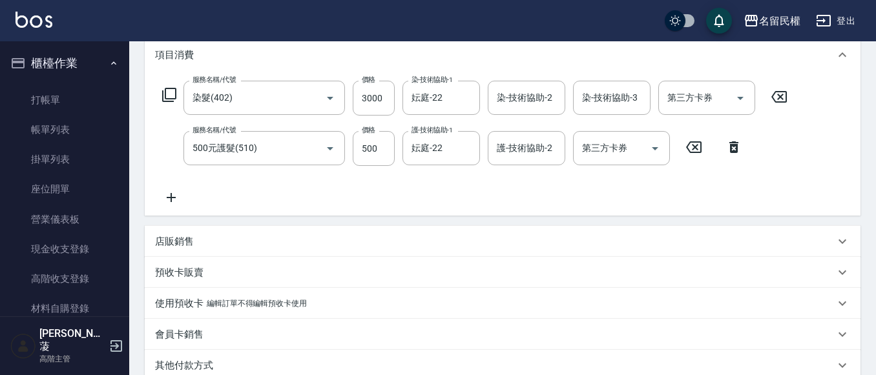
scroll to position [194, 0]
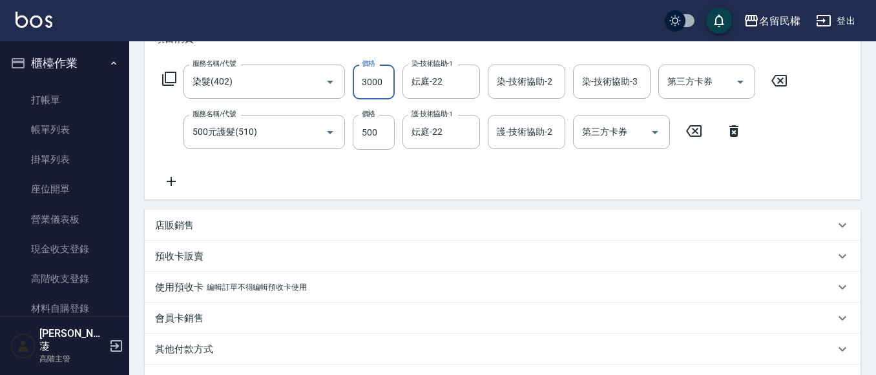
click at [369, 80] on input "3000" at bounding box center [374, 82] width 42 height 35
type input "2500"
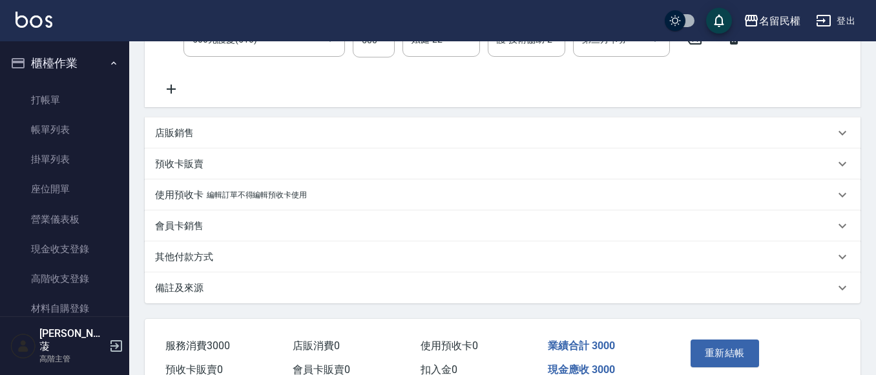
scroll to position [354, 0]
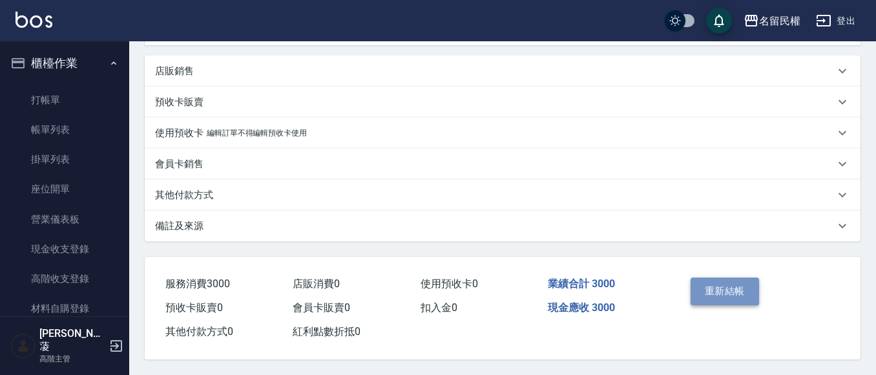
click at [728, 278] on button "重新結帳" at bounding box center [725, 291] width 68 height 27
